Goal: Communication & Community: Answer question/provide support

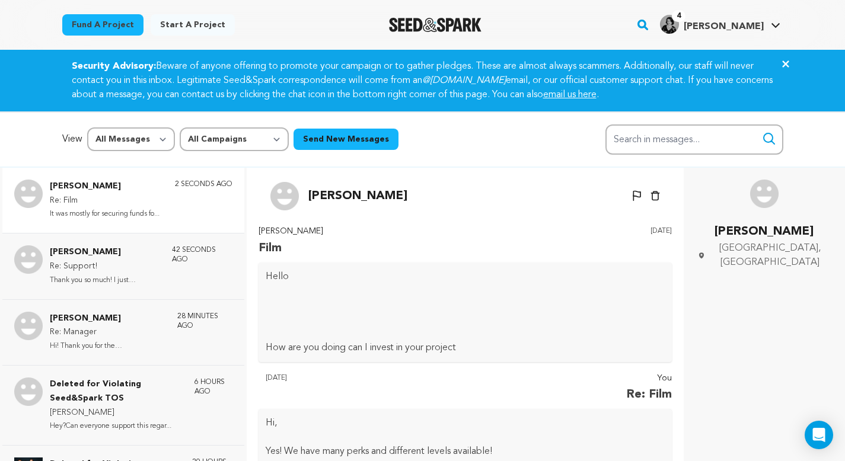
scroll to position [177, 0]
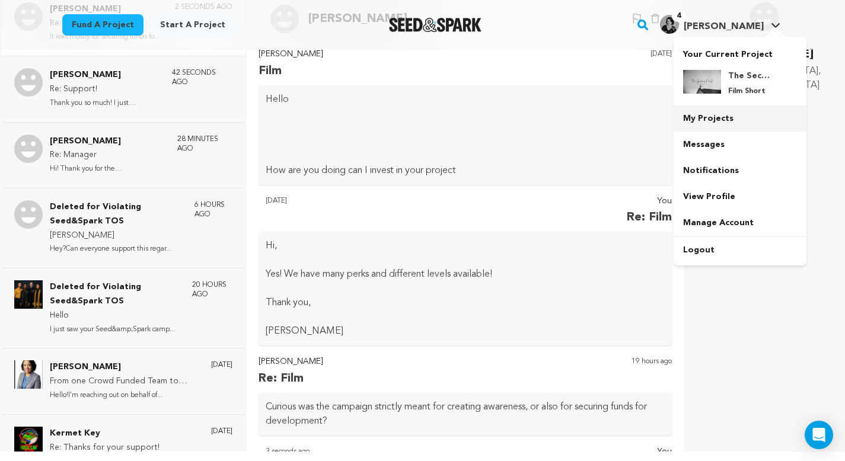
click at [712, 118] on link "My Projects" at bounding box center [740, 119] width 133 height 26
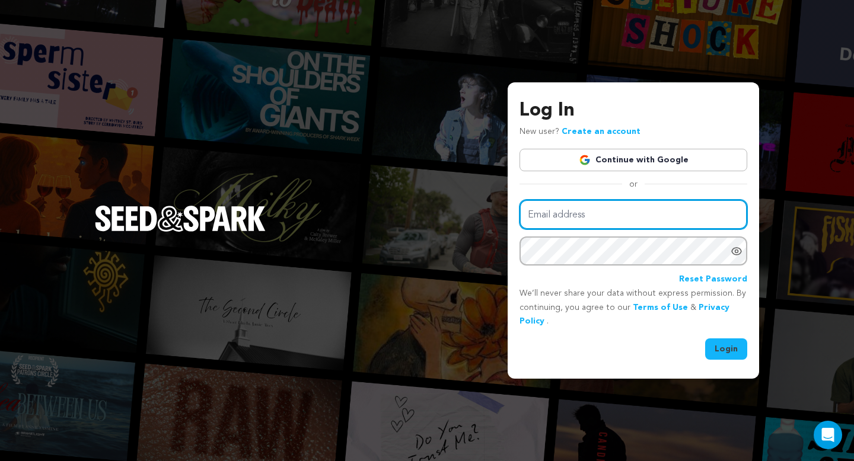
click at [654, 207] on input "Email address" at bounding box center [634, 215] width 228 height 30
type input "jamiealvey@outlook.com"
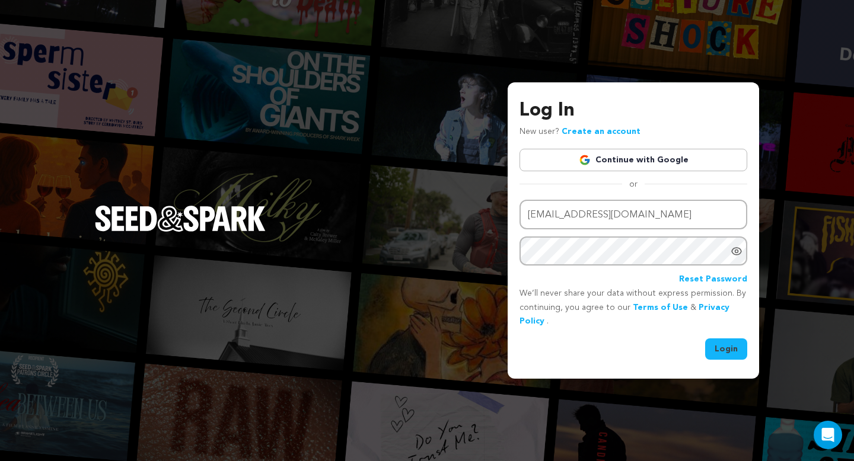
click at [731, 356] on button "Login" at bounding box center [726, 349] width 42 height 21
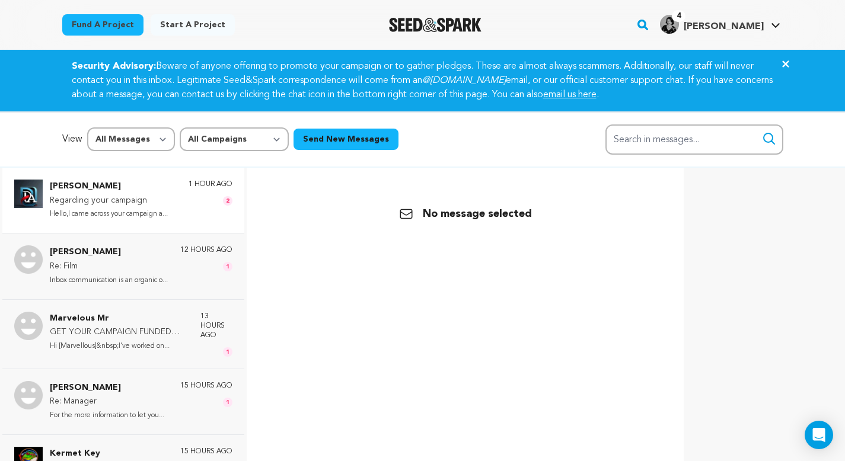
click at [156, 212] on p "Hello,I came across your campaign a..." at bounding box center [109, 215] width 118 height 14
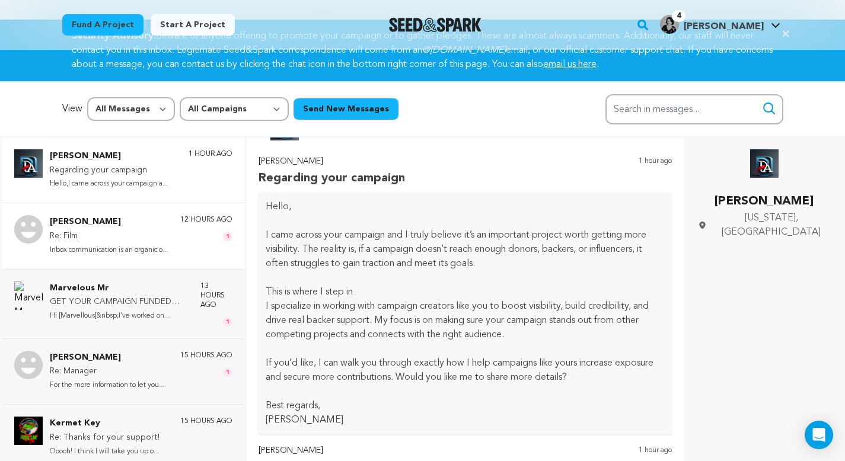
scroll to position [141, 0]
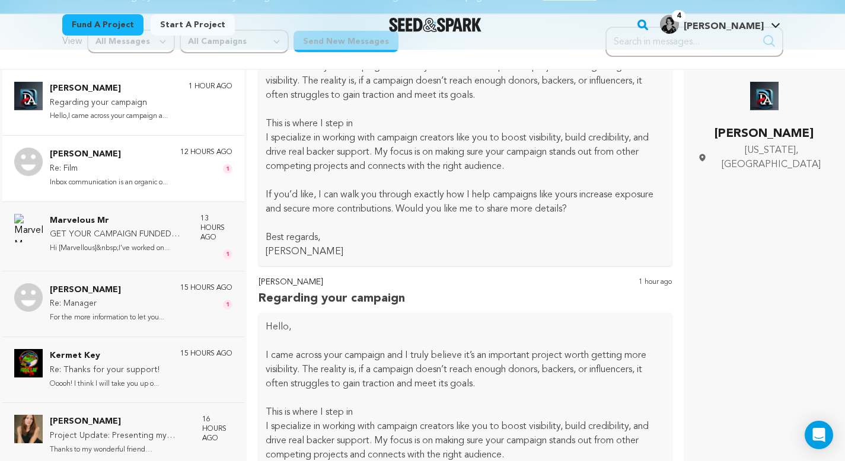
click at [142, 281] on div "[PERSON_NAME] Regarding your campaign Hello,I came across your campaign a... 1 …" at bounding box center [123, 300] width 247 height 461
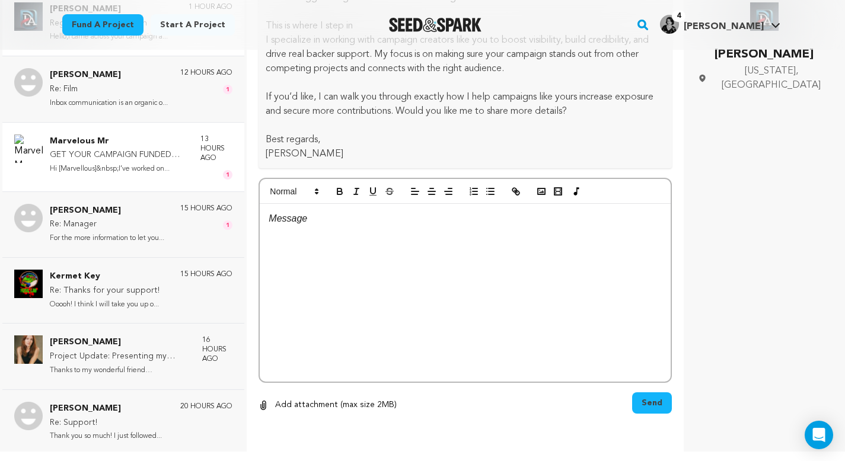
click at [153, 147] on p "Marvelous Mr" at bounding box center [119, 142] width 139 height 14
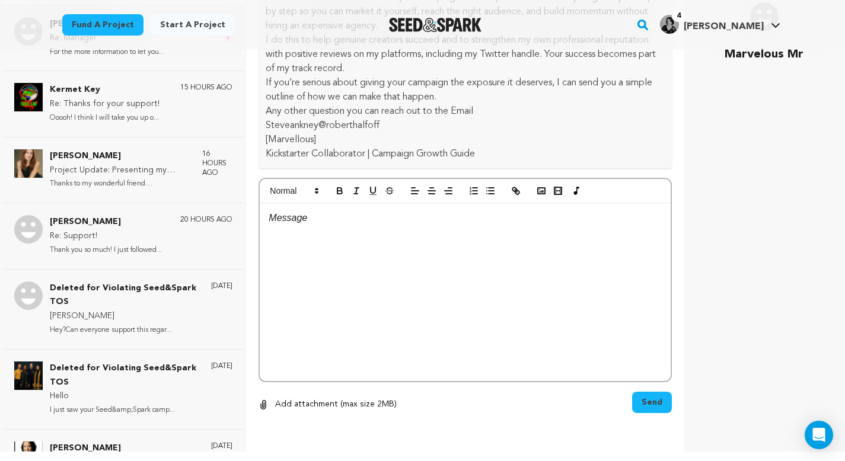
scroll to position [0, 0]
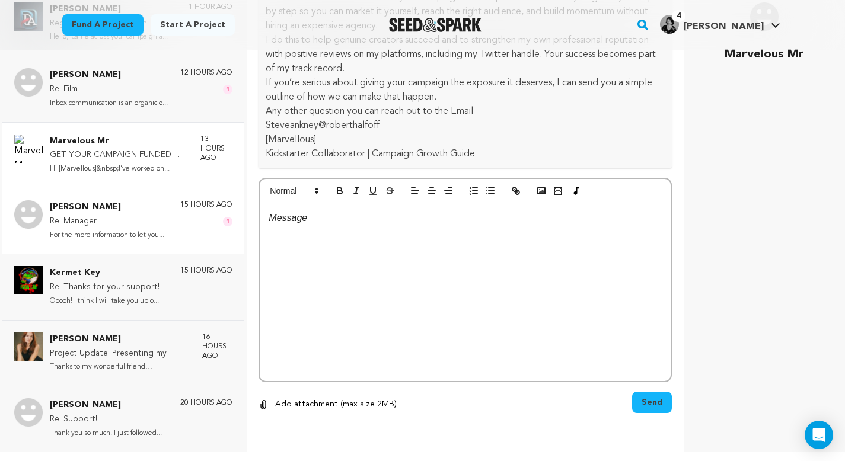
click at [138, 198] on div "[PERSON_NAME] Re: Manager For the more information to let you... 15 hours ago 1" at bounding box center [123, 221] width 242 height 66
click at [152, 125] on div "Marvelous Mr GET YOUR CAMPAIGN FUNDED WITHOUT HIRING EXPERT Hi [Marvellous]&nbs…" at bounding box center [123, 155] width 242 height 66
click at [159, 68] on div "[PERSON_NAME] Re: Film Inbox communication is an organic o... 12 hours ago 1" at bounding box center [123, 89] width 242 height 66
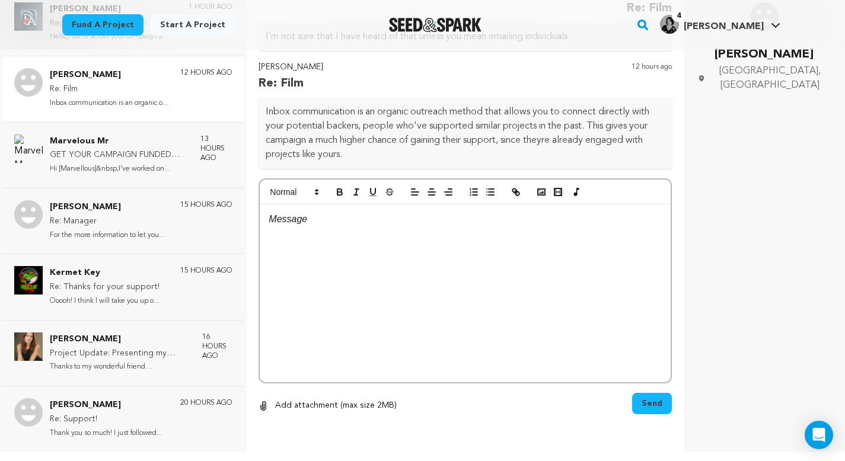
scroll to position [684, 0]
